Goal: Information Seeking & Learning: Learn about a topic

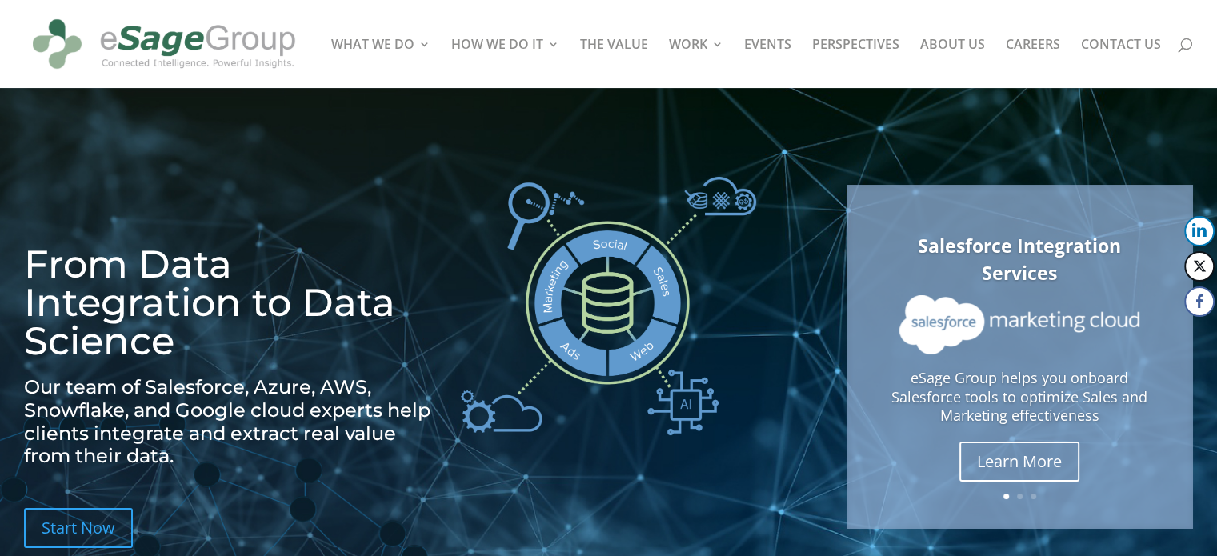
click at [1178, 41] on span at bounding box center [1178, 41] width 0 height 0
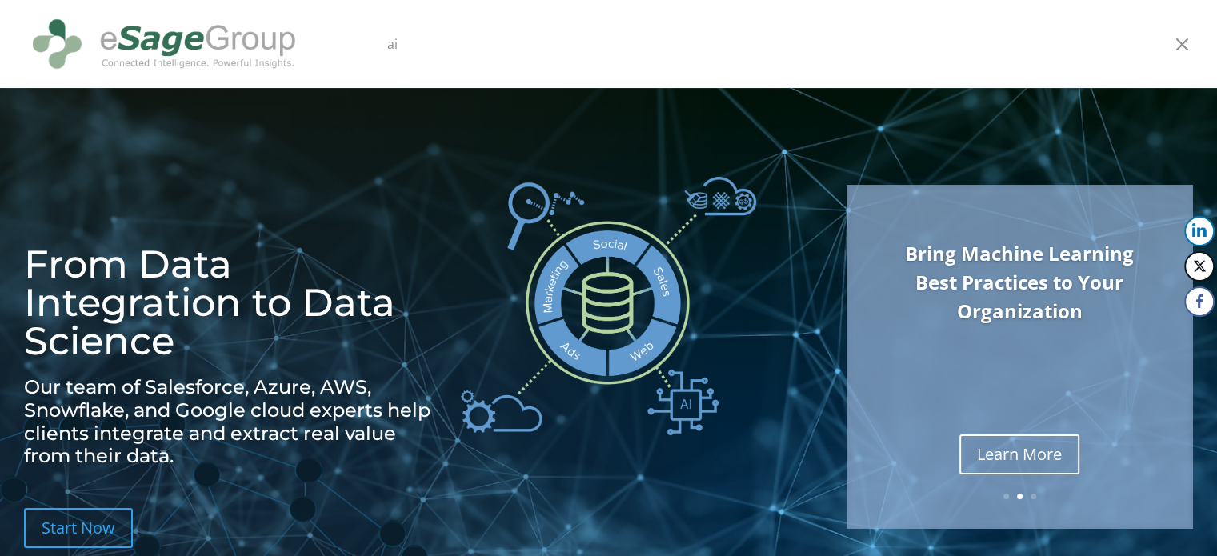
type input "ai"
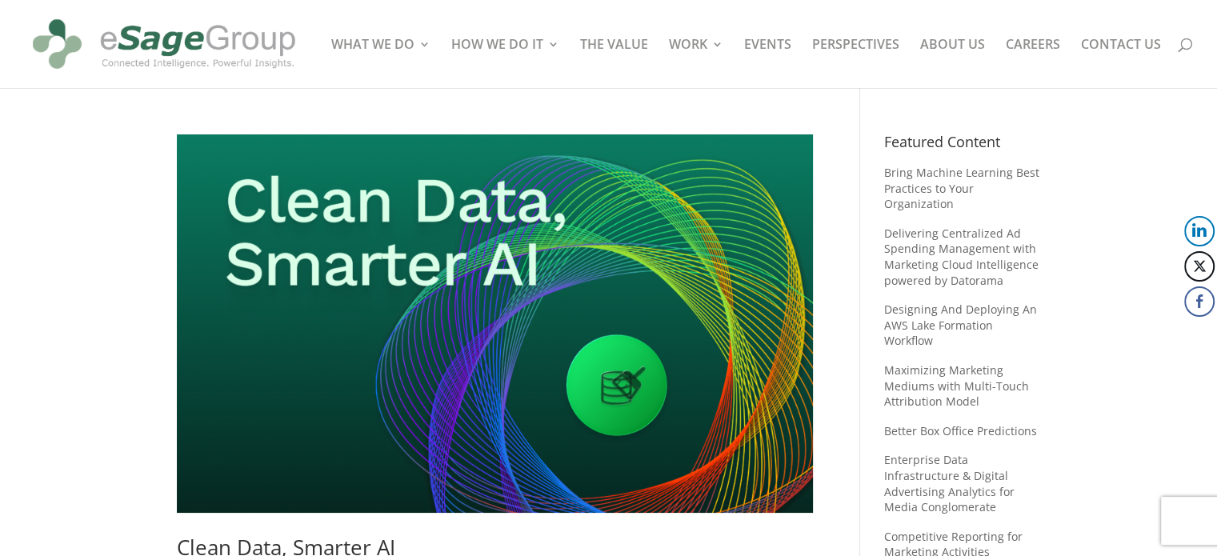
click at [643, 348] on img at bounding box center [495, 323] width 636 height 378
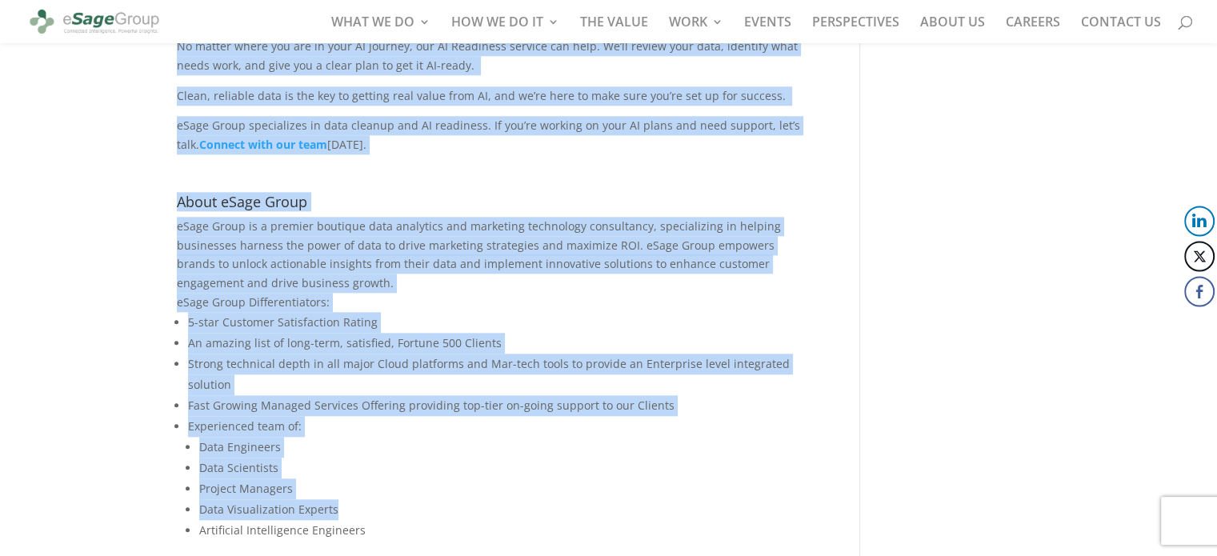
scroll to position [1880, 0]
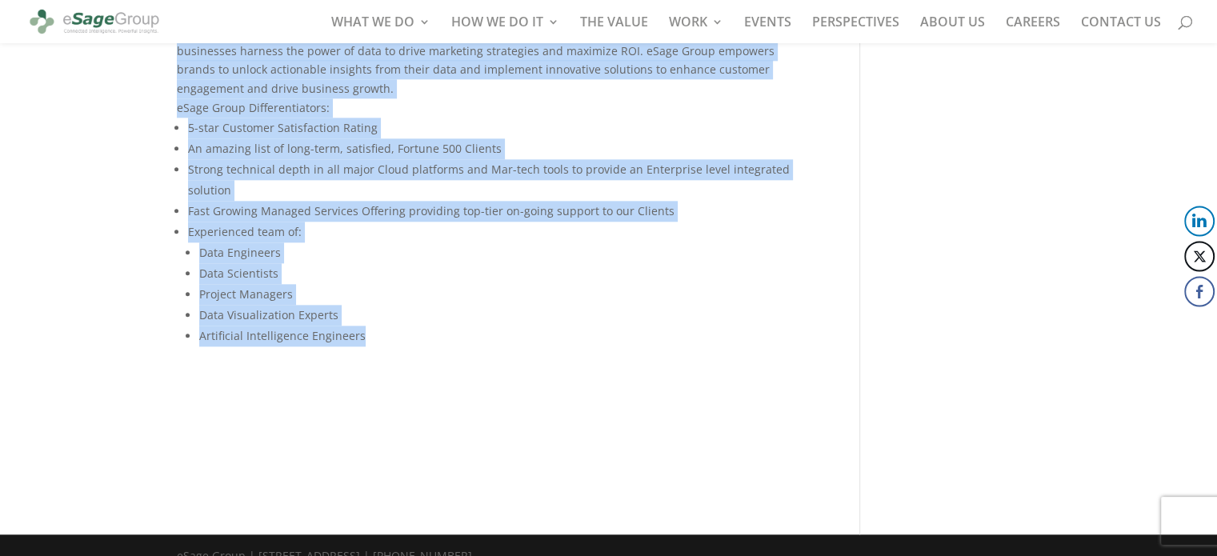
drag, startPoint x: 176, startPoint y: 466, endPoint x: 397, endPoint y: 377, distance: 238.3
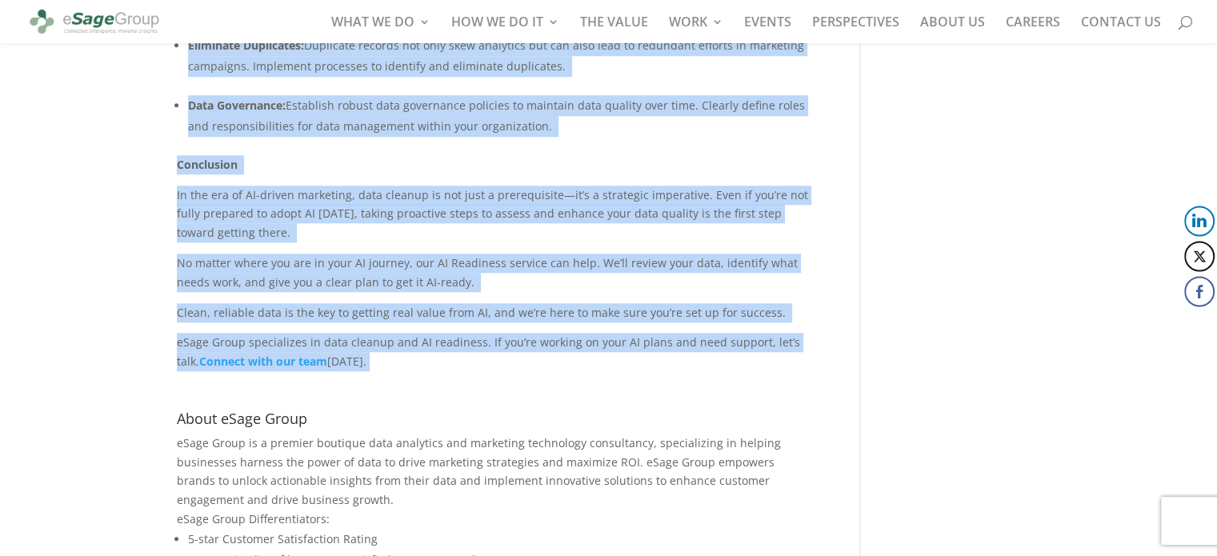
scroll to position [1466, 0]
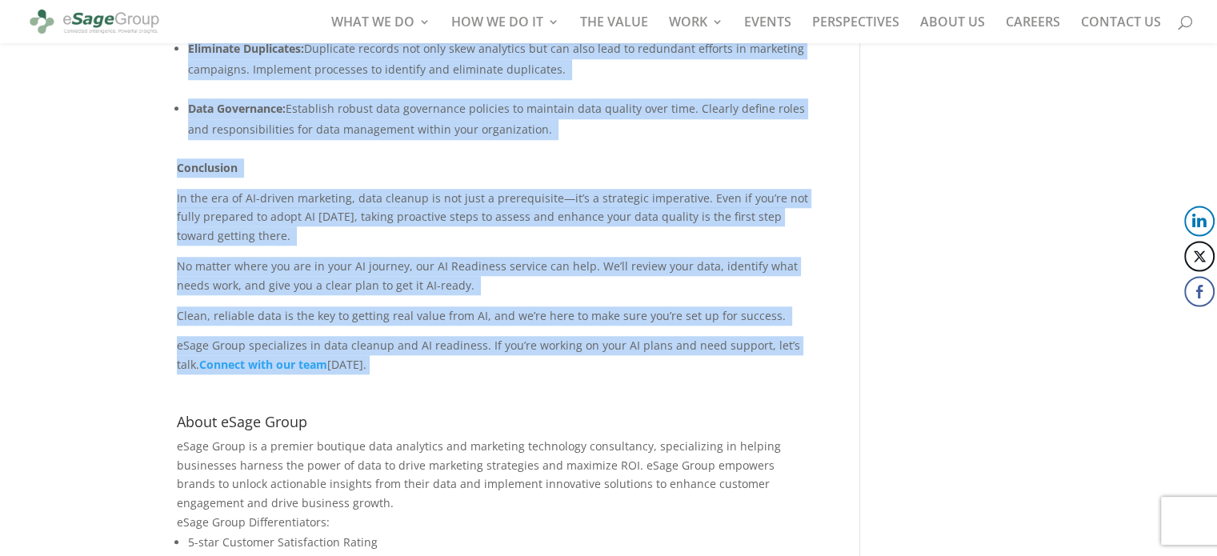
copy div "In the continual evolution of Marketing Technology, Artificial Intelligence (AI…"
